Goal: Information Seeking & Learning: Learn about a topic

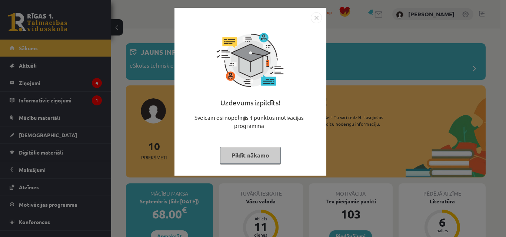
click at [259, 154] on button "Pildīt nākamo" at bounding box center [250, 155] width 61 height 17
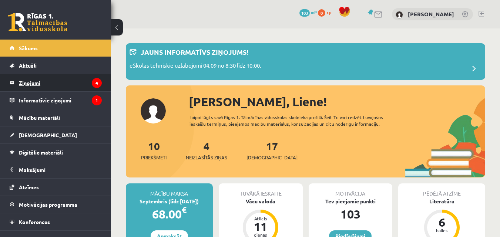
click at [36, 79] on legend "Ziņojumi 4" at bounding box center [60, 82] width 83 height 17
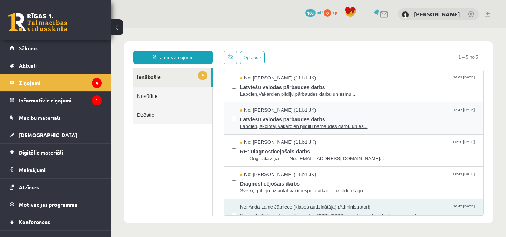
scroll to position [16, 0]
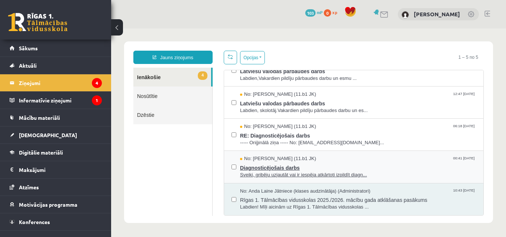
click at [375, 158] on div "No: [PERSON_NAME] (11.b1 JK) 00:41 [DATE]" at bounding box center [358, 158] width 236 height 7
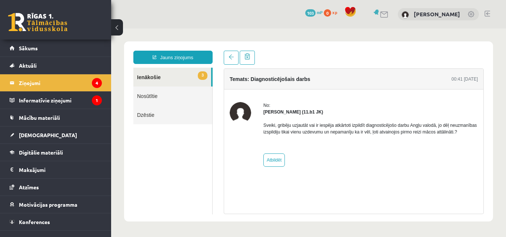
scroll to position [0, 0]
click at [72, 77] on legend "Ziņojumi 4" at bounding box center [60, 82] width 83 height 17
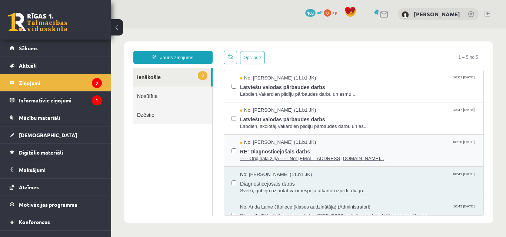
click at [333, 144] on div "No: [PERSON_NAME] (11.b1 JK) 06:18 [DATE]" at bounding box center [358, 142] width 236 height 7
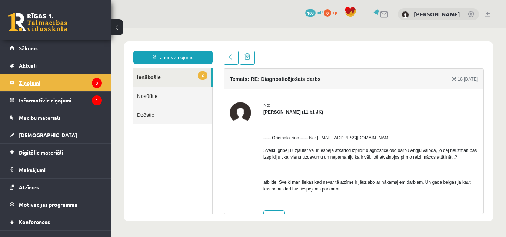
click at [43, 81] on legend "Ziņojumi 3" at bounding box center [60, 82] width 83 height 17
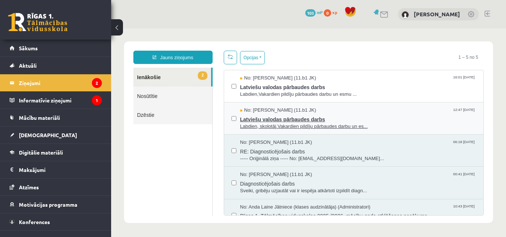
click at [319, 114] on span "Latviešu valodas pārbaudes darbs" at bounding box center [358, 118] width 236 height 9
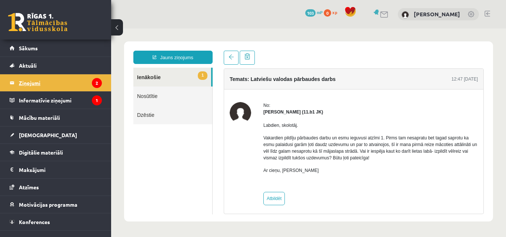
click at [68, 80] on legend "Ziņojumi 2" at bounding box center [60, 82] width 83 height 17
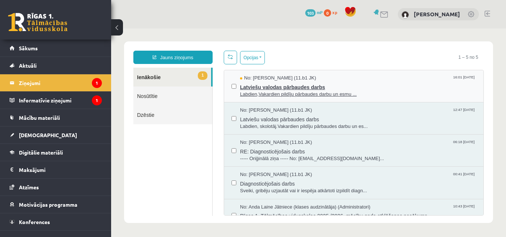
click at [337, 94] on span "Labdien,Vakardien pildīju pārbaudes darbu un esmu ..." at bounding box center [358, 94] width 236 height 7
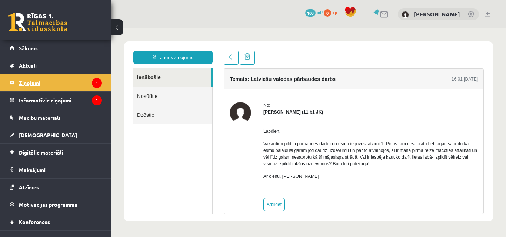
click at [60, 80] on legend "Ziņojumi 1" at bounding box center [60, 82] width 83 height 17
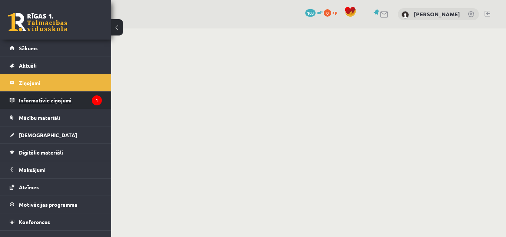
click at [68, 101] on legend "Informatīvie ziņojumi 1" at bounding box center [60, 100] width 83 height 17
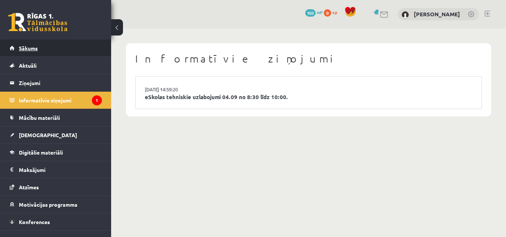
click at [41, 50] on link "Sākums" at bounding box center [56, 48] width 92 height 17
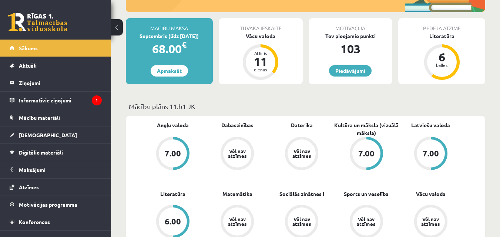
scroll to position [148, 0]
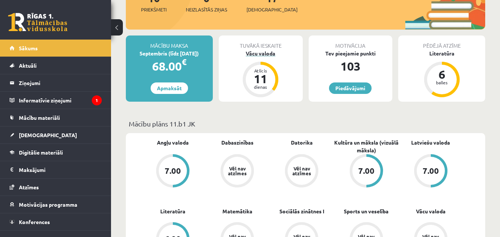
click at [268, 52] on div "Vācu valoda" at bounding box center [261, 54] width 84 height 8
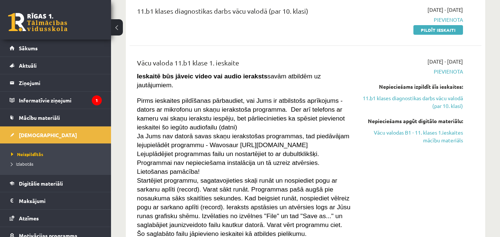
scroll to position [111, 0]
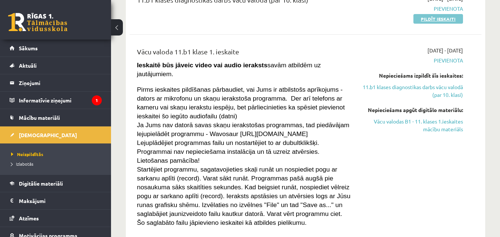
click at [447, 19] on link "Pildīt ieskaiti" at bounding box center [438, 19] width 50 height 10
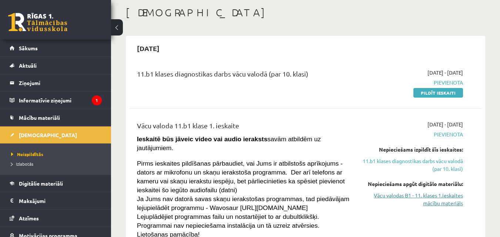
scroll to position [74, 0]
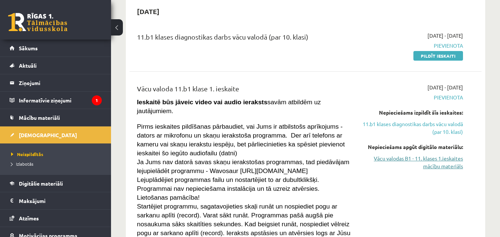
click at [446, 164] on link "Vācu valodas B1 - 11. klases 1.ieskaites mācību materiāls" at bounding box center [412, 163] width 101 height 16
click at [443, 167] on link "Vācu valodas B1 - 11. klases 1.ieskaites mācību materiāls" at bounding box center [412, 163] width 101 height 16
click at [452, 164] on link "Vācu valodas B1 - 11. klases 1.ieskaites mācību materiāls" at bounding box center [412, 163] width 101 height 16
click at [443, 160] on link "Vācu valodas B1 - 11. klases 1.ieskaites mācību materiāls" at bounding box center [412, 163] width 101 height 16
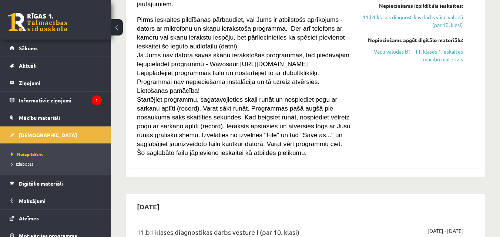
scroll to position [148, 0]
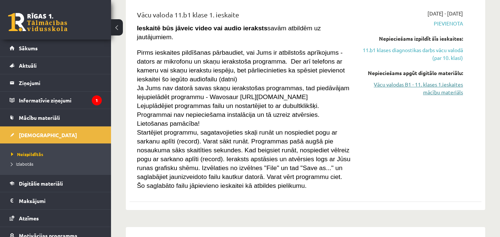
click at [445, 83] on link "Vācu valodas B1 - 11. klases 1.ieskaites mācību materiāls" at bounding box center [412, 89] width 101 height 16
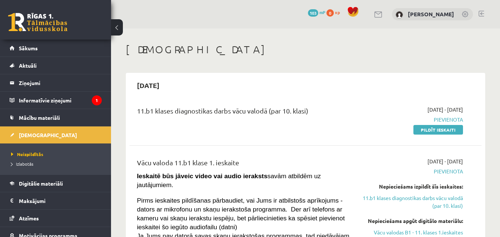
scroll to position [74, 0]
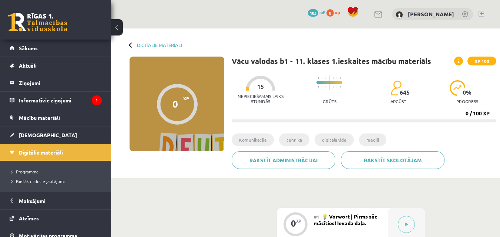
click at [174, 107] on div "0" at bounding box center [175, 103] width 6 height 11
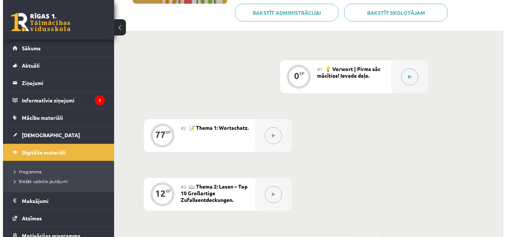
scroll to position [148, 0]
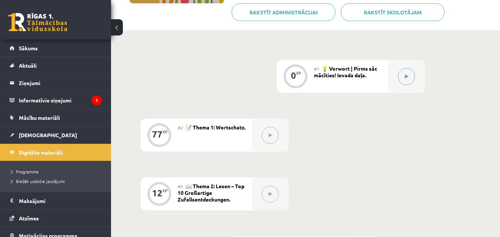
click at [410, 78] on button at bounding box center [406, 76] width 17 height 17
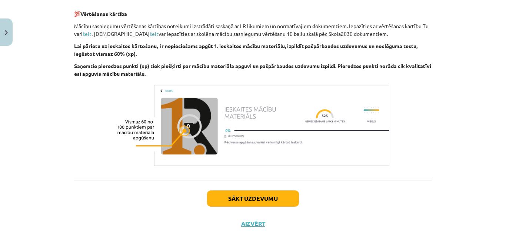
scroll to position [335, 0]
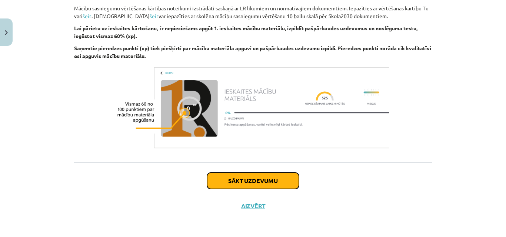
click at [273, 184] on button "Sākt uzdevumu" at bounding box center [253, 181] width 92 height 16
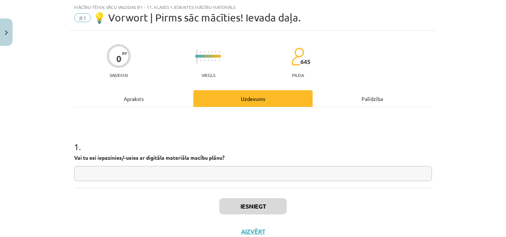
scroll to position [44, 0]
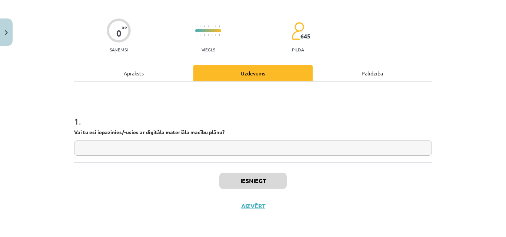
click at [192, 145] on input "text" at bounding box center [253, 148] width 358 height 15
type input "*"
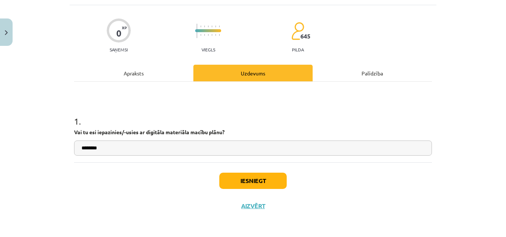
type input "********"
click at [253, 187] on button "Iesniegt" at bounding box center [252, 181] width 67 height 16
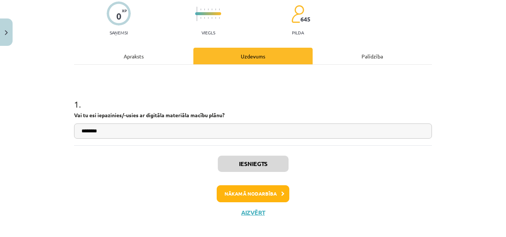
scroll to position [68, 0]
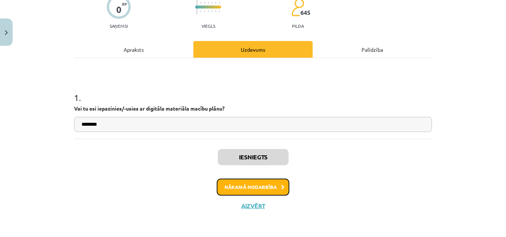
click at [271, 191] on button "Nākamā nodarbība" at bounding box center [253, 187] width 73 height 17
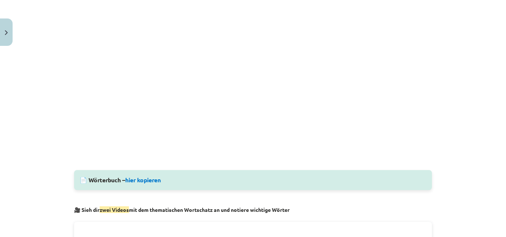
scroll to position [278, 0]
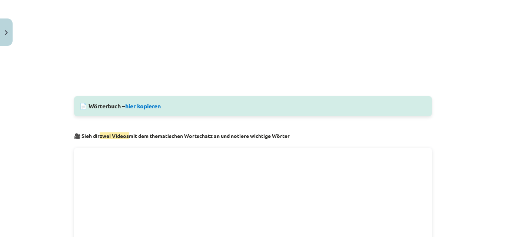
click at [138, 109] on link "hier kopieren" at bounding box center [143, 106] width 36 height 8
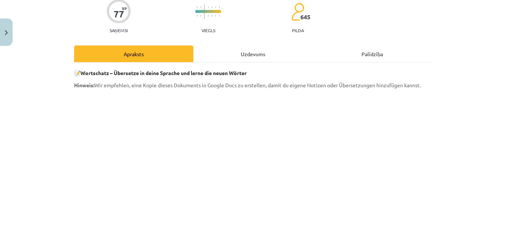
scroll to position [74, 0]
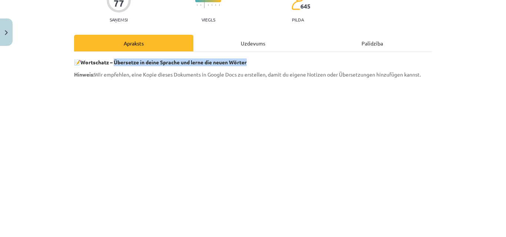
drag, startPoint x: 114, startPoint y: 61, endPoint x: 255, endPoint y: 64, distance: 141.0
click at [255, 64] on p "📝 Wortschatz – Übersetze in deine Sprache und lerne die neuen Wörter" at bounding box center [253, 62] width 358 height 8
copy strong "Übersetze in deine Sprache und lerne die neuen Wörter"
click at [323, 77] on p "Hinweis: Wir empfehlen, eine Kopie dieses Dokuments in Google Docs zu erstellen…" at bounding box center [253, 75] width 358 height 8
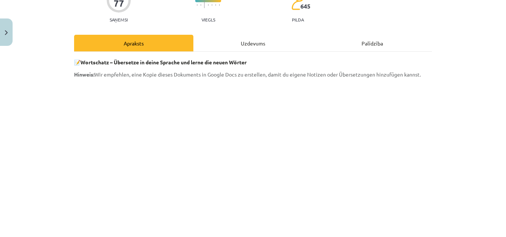
click at [347, 59] on p "📝 Wortschatz – Übersetze in deine Sprache und lerne die neuen Wörter" at bounding box center [253, 62] width 358 height 8
drag, startPoint x: 339, startPoint y: 75, endPoint x: 373, endPoint y: 73, distance: 33.7
click at [373, 73] on span "Hinweis: Wir empfehlen, eine Kopie dieses Dokuments in Google Docs zu erstellen…" at bounding box center [247, 74] width 346 height 7
copy span "Übersetzungen"
click at [460, 57] on div "Mācību tēma: Vācu valodas b1 - 11. klases 1.ieskaites mācību materiāls #2 📝 The…" at bounding box center [253, 118] width 506 height 237
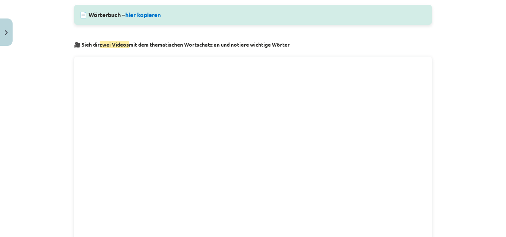
scroll to position [333, 0]
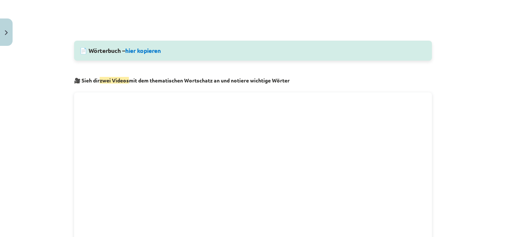
drag, startPoint x: 80, startPoint y: 78, endPoint x: 295, endPoint y: 81, distance: 214.3
click at [295, 81] on p "🎥 Sieh dir zwei Videos mit dem thematischen Wortschatz an und notiere wichtige …" at bounding box center [253, 81] width 358 height 8
copy strong "ieh dir zwei Videos mit dem thematischen Wortschatz an und notiere wichtige Wör…"
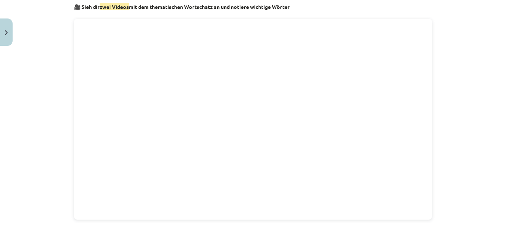
scroll to position [407, 0]
